Goal: Transaction & Acquisition: Purchase product/service

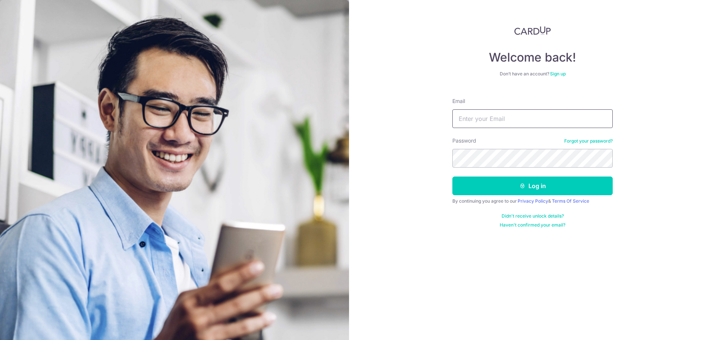
click at [496, 119] on input "Email" at bounding box center [533, 118] width 160 height 19
click at [500, 118] on input "Email" at bounding box center [533, 118] width 160 height 19
type input "puayhoon@phc.com.sg"
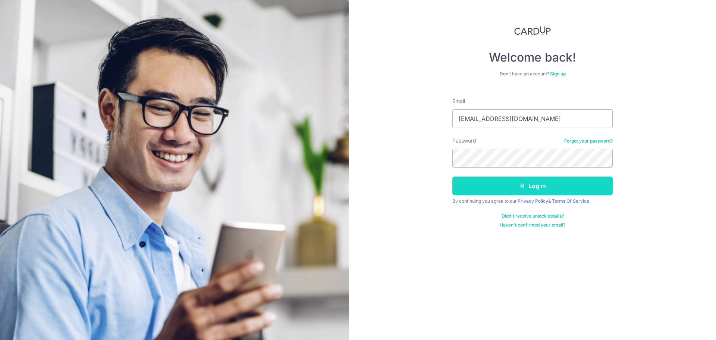
click at [491, 183] on button "Log in" at bounding box center [533, 185] width 160 height 19
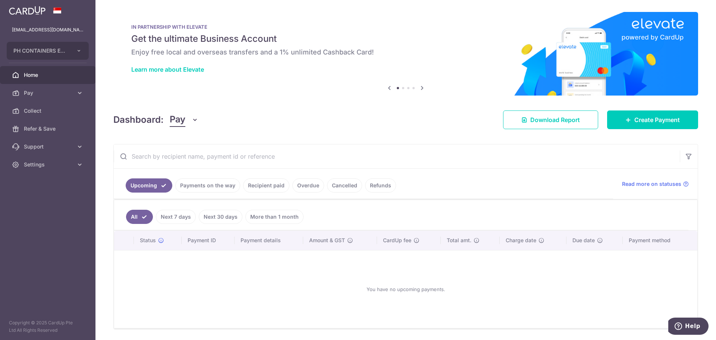
click at [217, 185] on link "Payments on the way" at bounding box center [207, 185] width 65 height 14
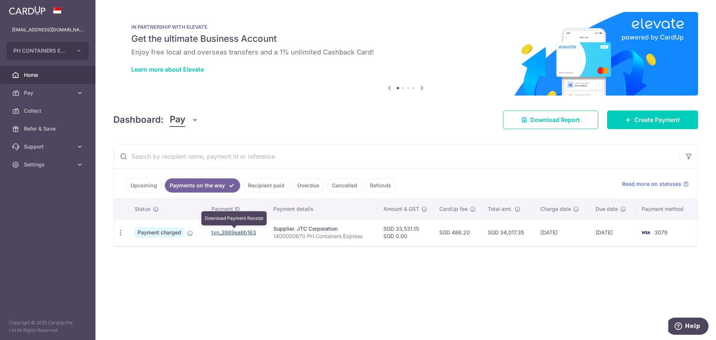
click at [227, 232] on link "txn_3869ea6b163" at bounding box center [234, 232] width 45 height 6
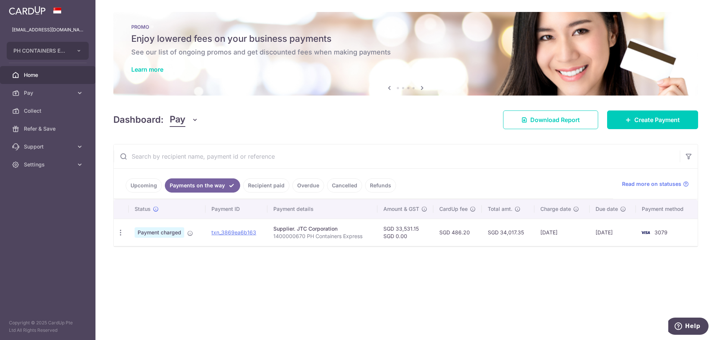
click at [262, 185] on link "Recipient paid" at bounding box center [266, 185] width 46 height 14
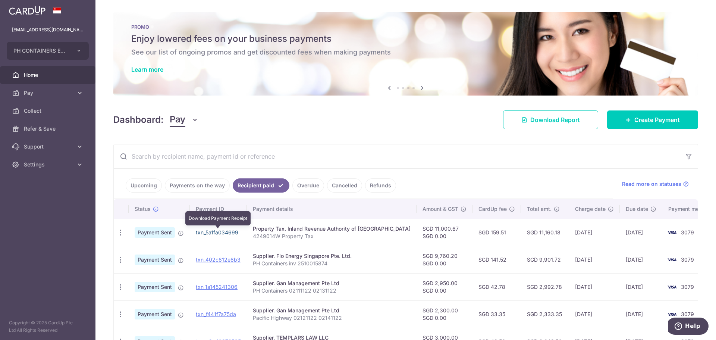
click at [220, 232] on link "txn_5a1fa034699" at bounding box center [217, 232] width 43 height 6
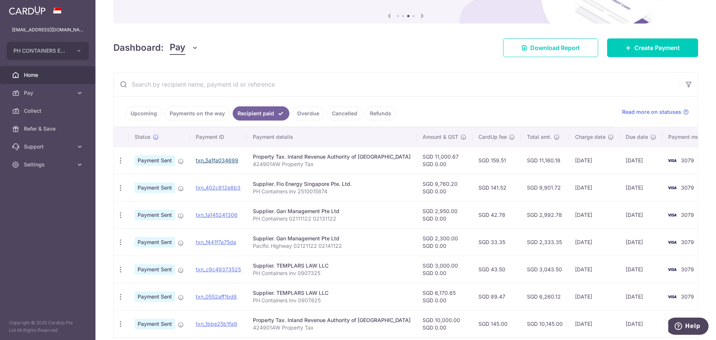
scroll to position [112, 0]
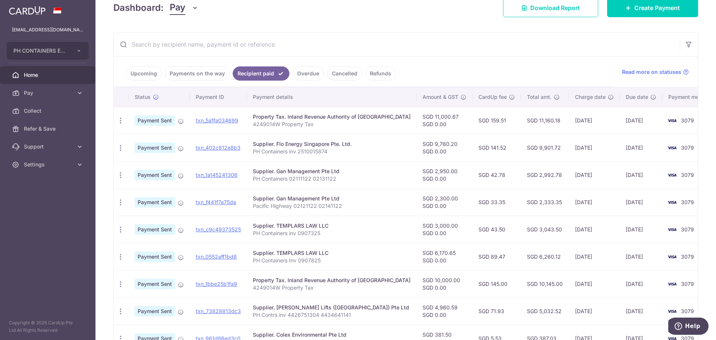
click at [140, 76] on link "Upcoming" at bounding box center [144, 73] width 36 height 14
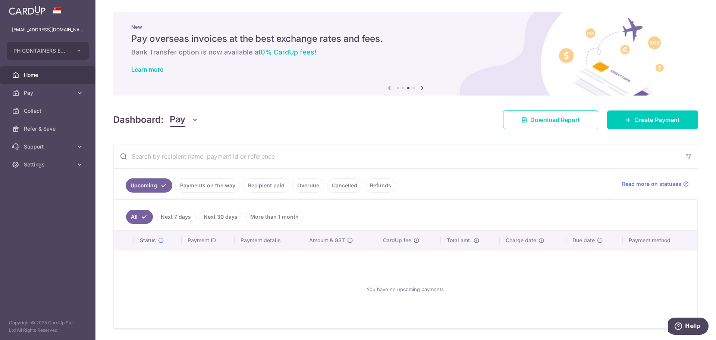
click at [190, 185] on link "Payments on the way" at bounding box center [207, 185] width 65 height 14
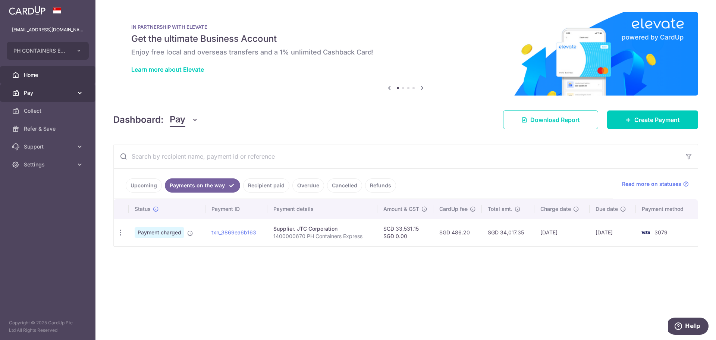
click at [35, 93] on span "Pay" at bounding box center [48, 92] width 49 height 7
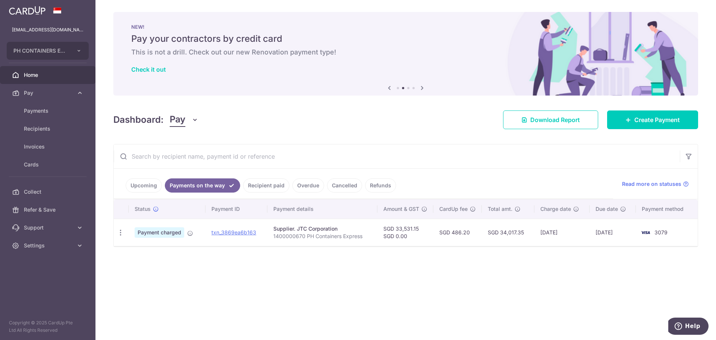
click at [139, 184] on link "Upcoming" at bounding box center [144, 185] width 36 height 14
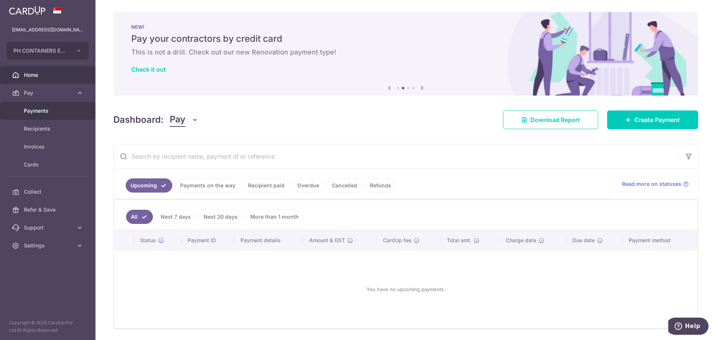
click at [41, 109] on span "Payments" at bounding box center [48, 110] width 49 height 7
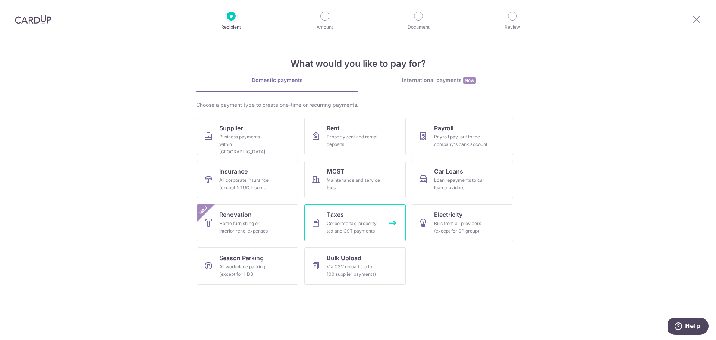
click at [345, 219] on link "Taxes Corporate tax, property tax and GST payments" at bounding box center [354, 222] width 101 height 37
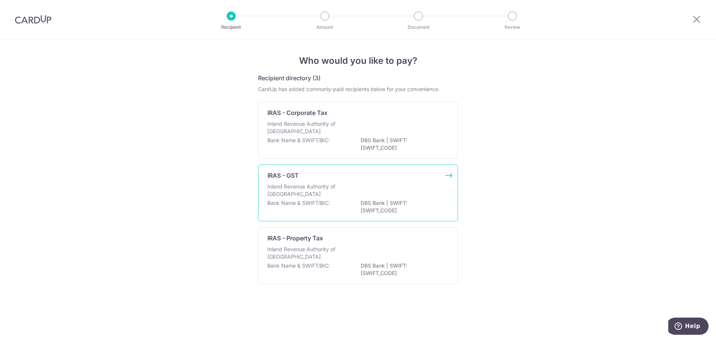
click at [326, 196] on p "Inland Revenue Authority of [GEOGRAPHIC_DATA]" at bounding box center [307, 190] width 79 height 15
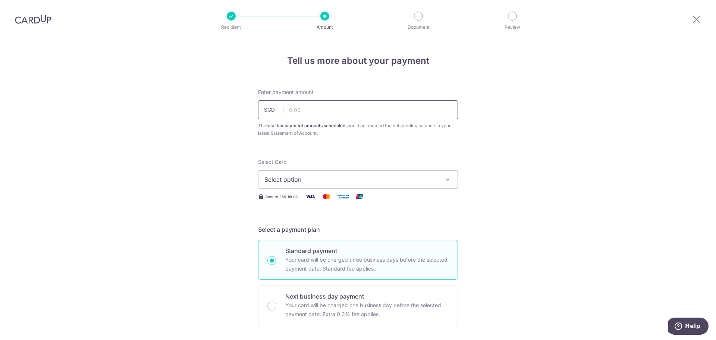
click at [318, 111] on input "text" at bounding box center [358, 109] width 200 height 19
type input "56,599.35"
click at [450, 179] on button "Select option" at bounding box center [358, 179] width 200 height 19
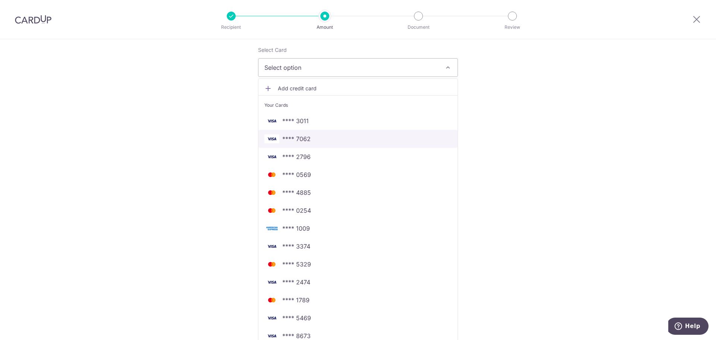
scroll to position [149, 0]
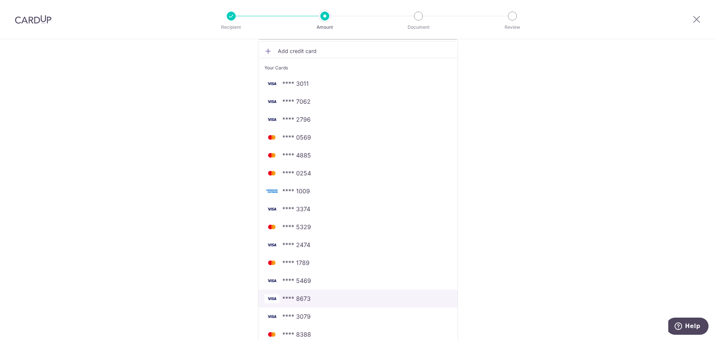
click at [307, 298] on span "**** 8673" at bounding box center [296, 298] width 28 height 9
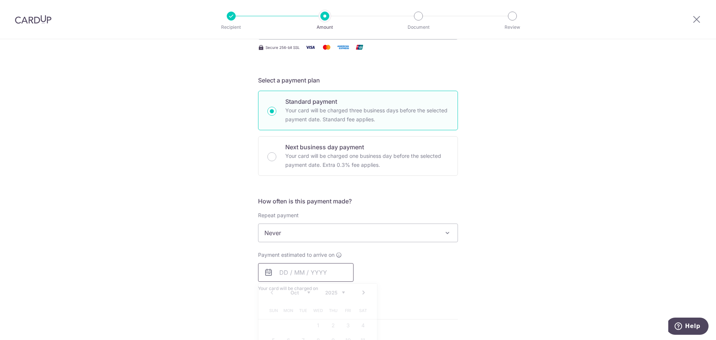
click at [320, 274] on input "text" at bounding box center [306, 272] width 96 height 19
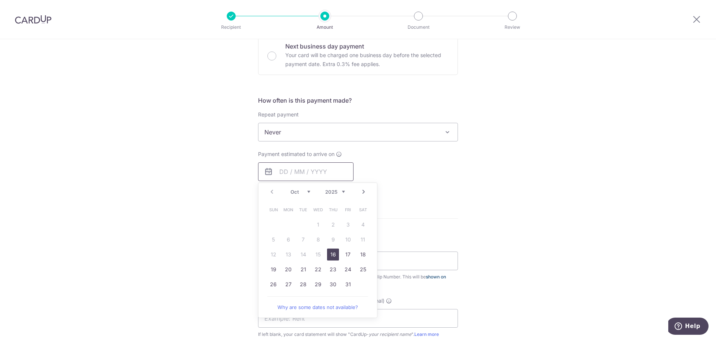
scroll to position [261, 0]
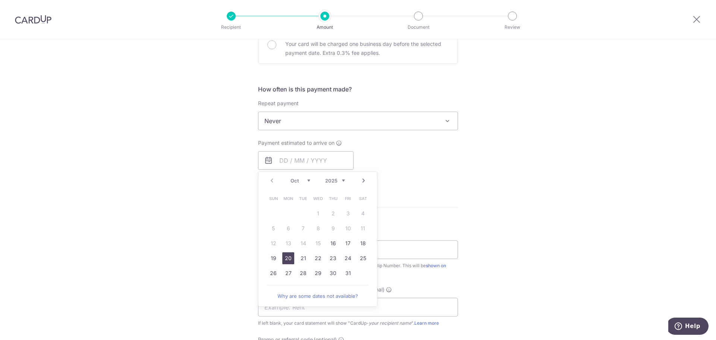
click at [286, 254] on link "20" at bounding box center [288, 258] width 12 height 12
type input "[DATE]"
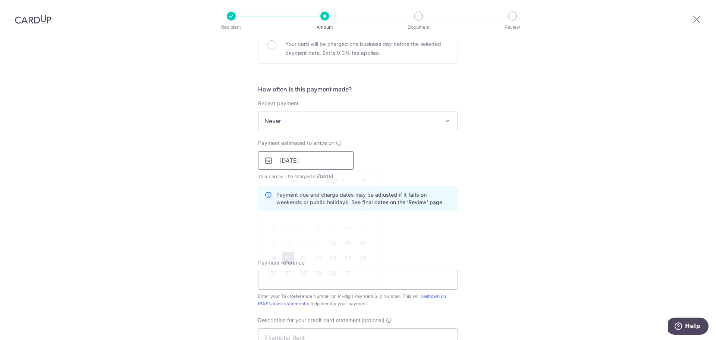
click at [290, 162] on input "[DATE]" at bounding box center [306, 160] width 96 height 19
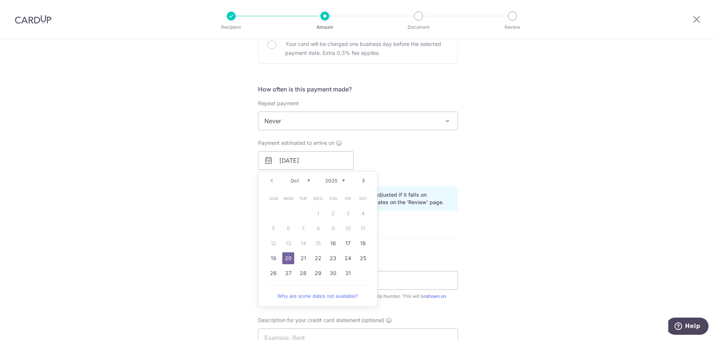
click at [287, 256] on link "20" at bounding box center [288, 258] width 12 height 12
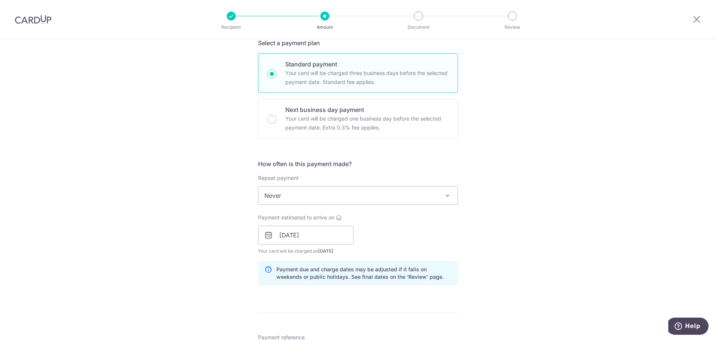
scroll to position [299, 0]
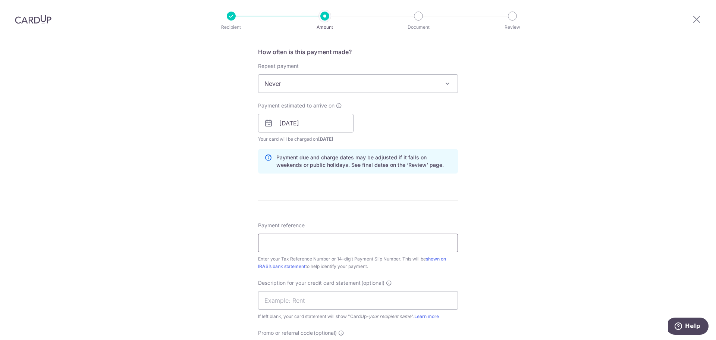
click at [331, 242] on input "Payment reference" at bounding box center [358, 243] width 200 height 19
click at [514, 261] on div "Tell us more about your payment Enter payment amount SGD 56,599.35 56599.35 The…" at bounding box center [358, 127] width 716 height 773
click at [280, 243] on input "Payment reference" at bounding box center [358, 243] width 200 height 19
click at [438, 242] on input "Payment reference" at bounding box center [358, 243] width 200 height 19
click at [276, 244] on input "Payment reference" at bounding box center [358, 243] width 200 height 19
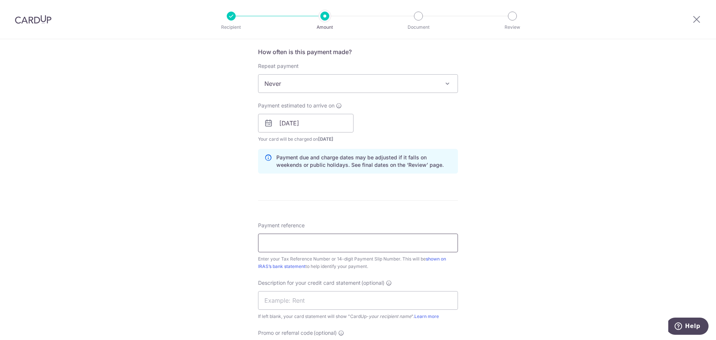
drag, startPoint x: 282, startPoint y: 243, endPoint x: 449, endPoint y: 281, distance: 171.0
click at [288, 243] on input "Payment reference" at bounding box center [358, 243] width 200 height 19
click at [486, 276] on div "Tell us more about your payment Enter payment amount SGD 56,599.35 56599.35 The…" at bounding box center [358, 127] width 716 height 773
click at [294, 244] on input "Payment reference" at bounding box center [358, 243] width 200 height 19
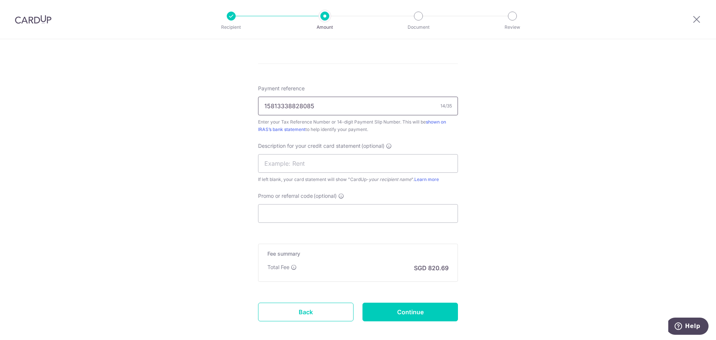
scroll to position [473, 0]
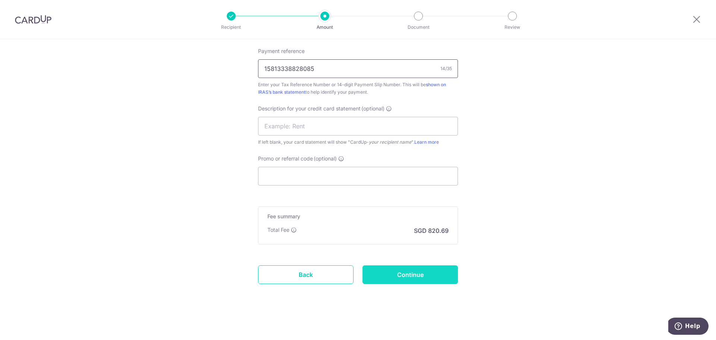
type input "15813338828085"
click at [440, 270] on input "Continue" at bounding box center [411, 274] width 96 height 19
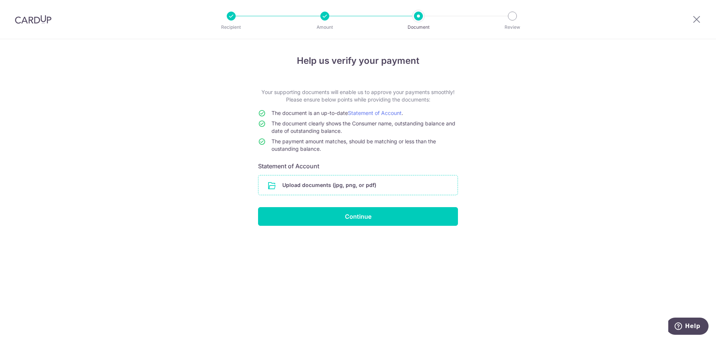
click at [367, 186] on input "file" at bounding box center [358, 184] width 199 height 19
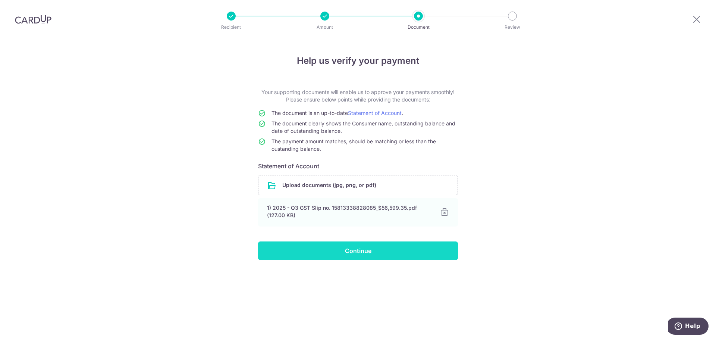
click at [361, 247] on input "Continue" at bounding box center [358, 250] width 200 height 19
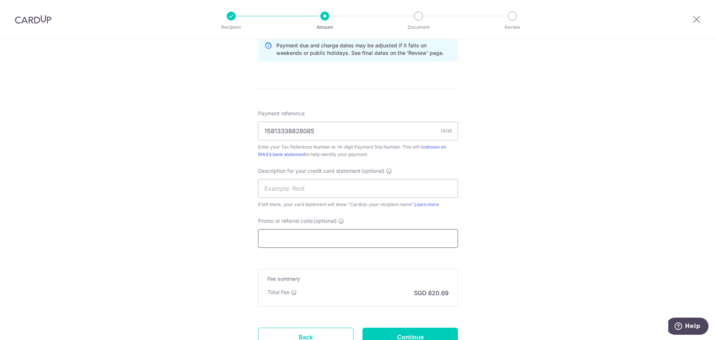
scroll to position [473, 0]
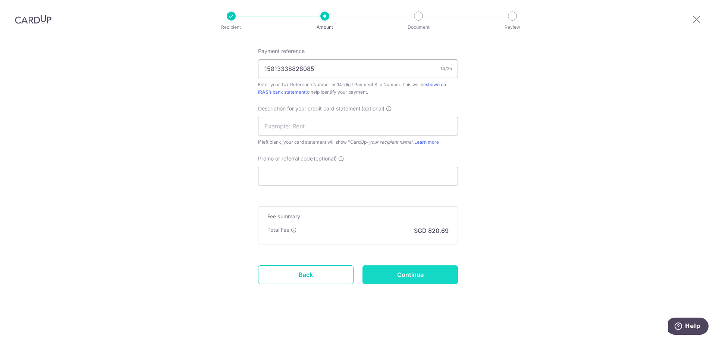
click at [422, 273] on input "Continue" at bounding box center [411, 274] width 96 height 19
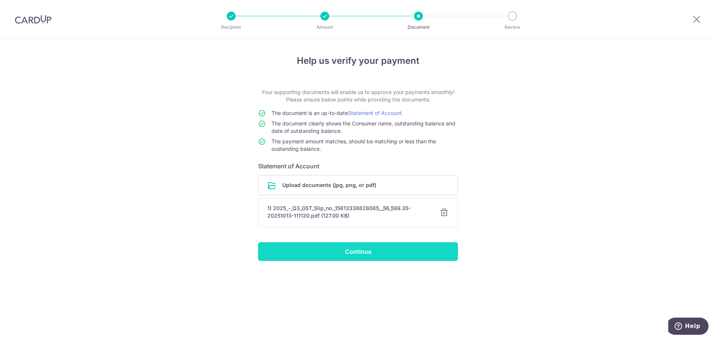
click at [376, 249] on input "Continue" at bounding box center [358, 251] width 200 height 19
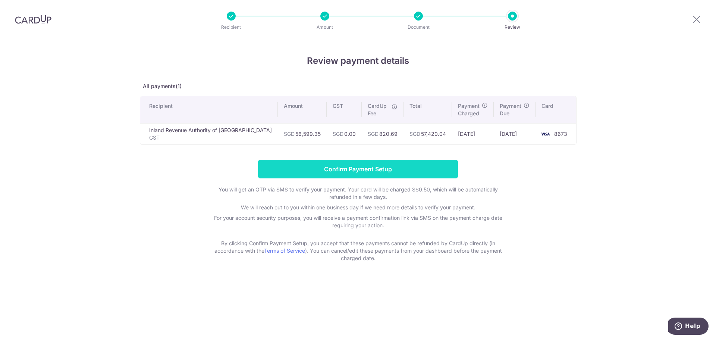
click at [383, 168] on input "Confirm Payment Setup" at bounding box center [358, 169] width 200 height 19
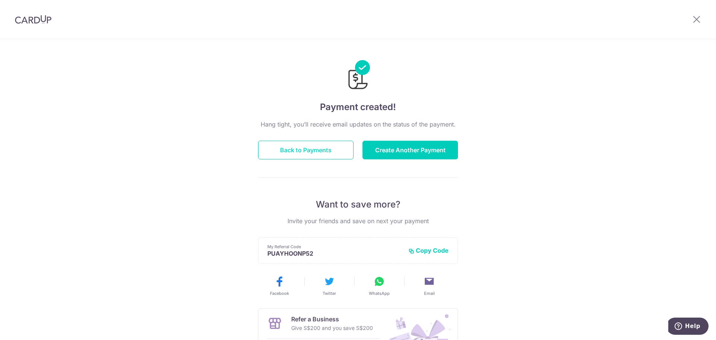
click at [301, 147] on button "Back to Payments" at bounding box center [306, 150] width 96 height 19
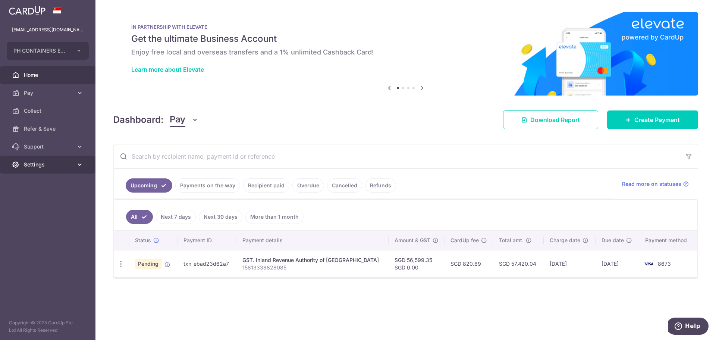
click at [59, 165] on span "Settings" at bounding box center [48, 164] width 49 height 7
click at [42, 199] on span "Logout" at bounding box center [48, 200] width 49 height 7
